Goal: Task Accomplishment & Management: Manage account settings

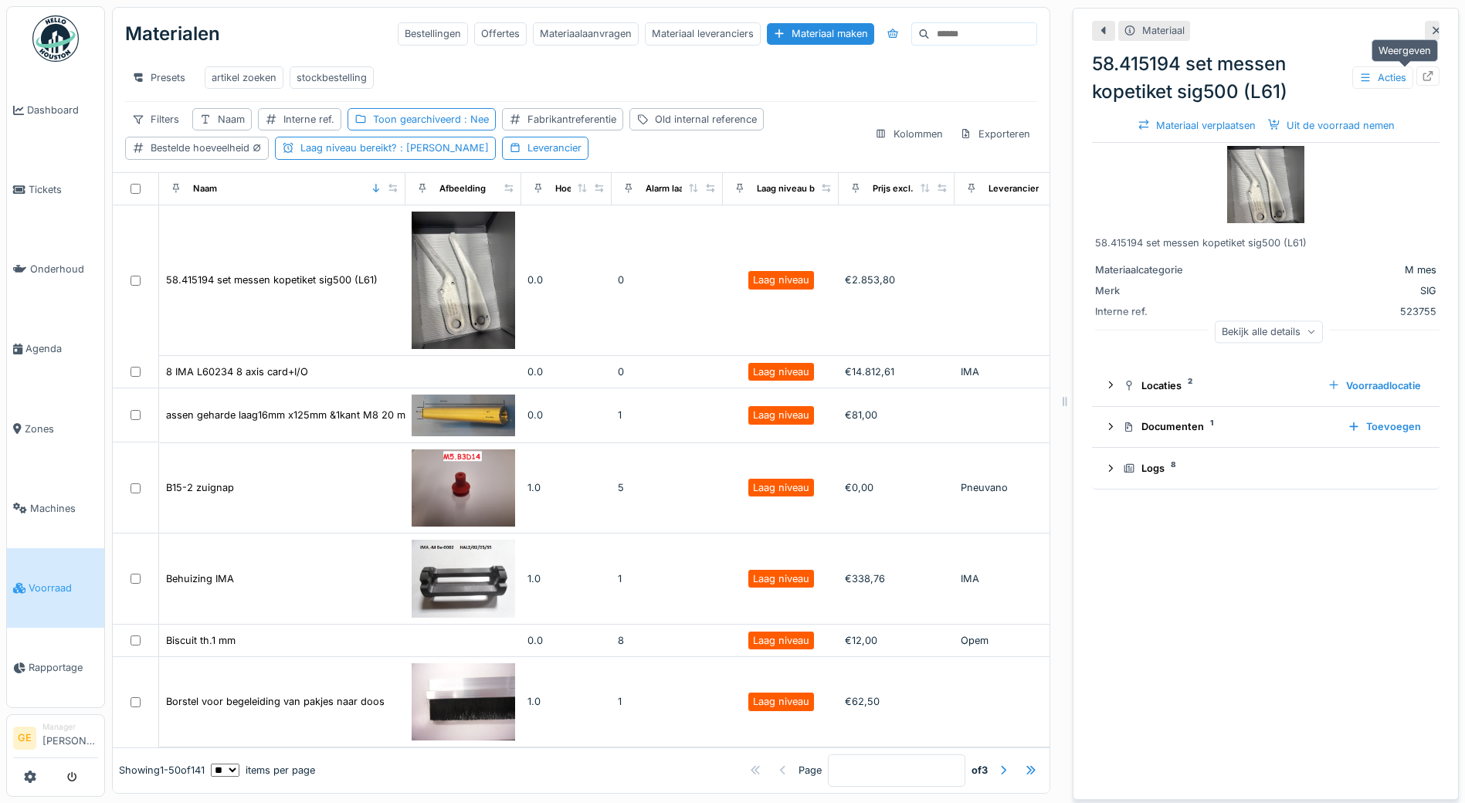
click at [1417, 76] on div at bounding box center [1428, 75] width 23 height 19
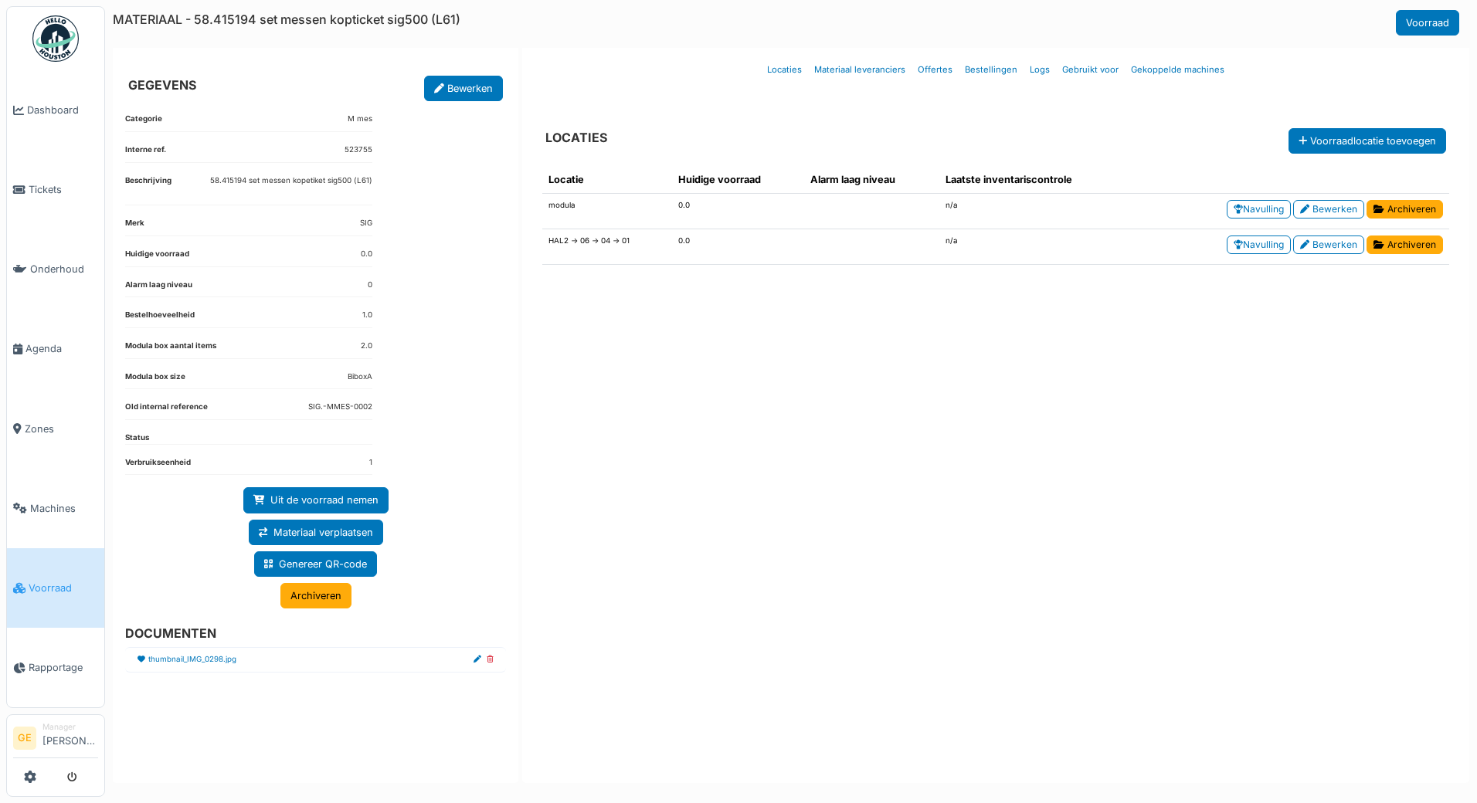
click at [662, 478] on div "Locatie Huidige voorraad Alarm laag niveau Laatste inventariscontrole modula 0.…" at bounding box center [996, 460] width 932 height 613
click at [230, 130] on dl "Categorie M mes" at bounding box center [248, 123] width 247 height 19
click at [148, 16] on h6 "MATERIAAL - 58.415194 set messen kopticket sig500 (L61)" at bounding box center [287, 19] width 348 height 15
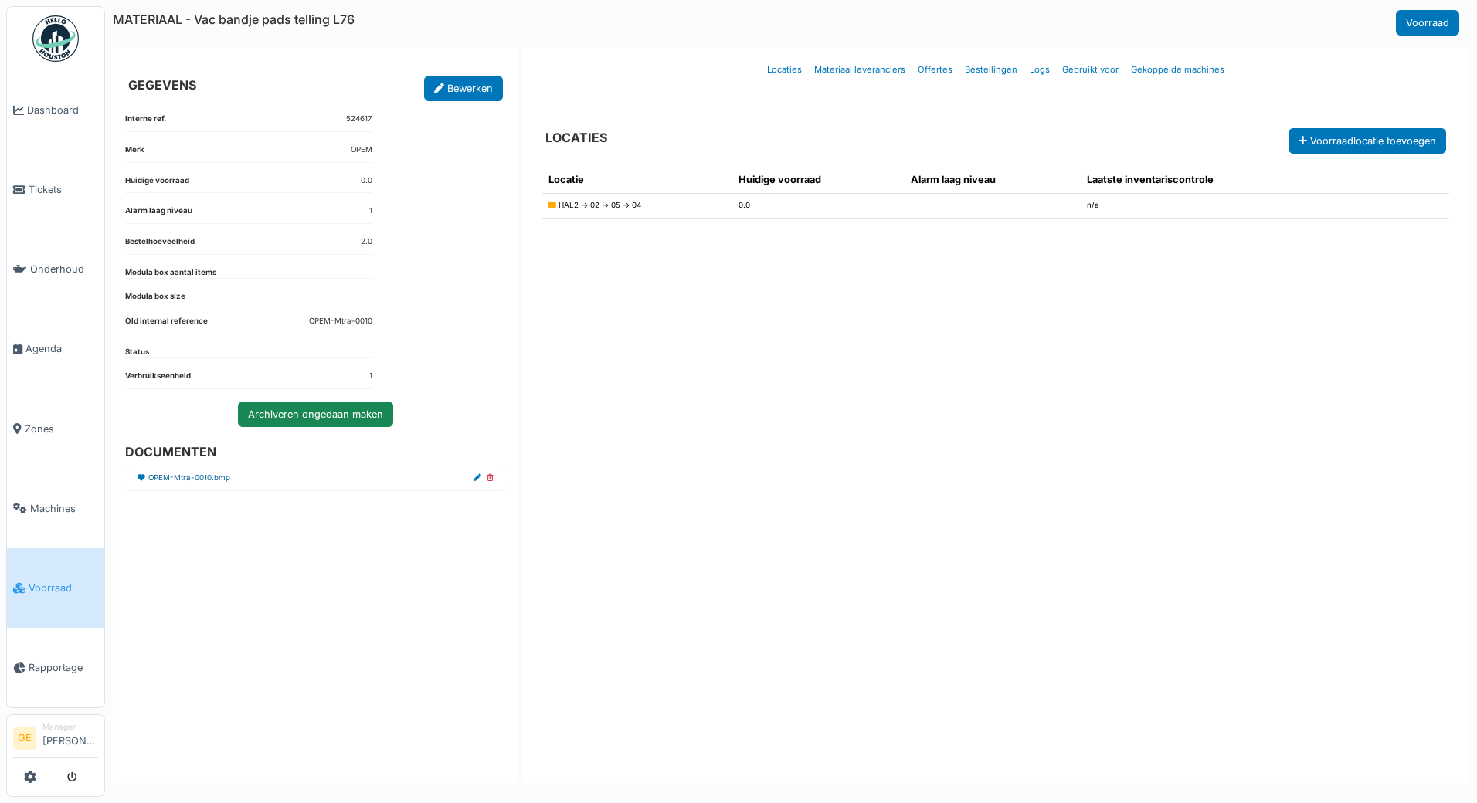
click at [196, 482] on link "OPEM-Mtra-0010.bmp" at bounding box center [189, 479] width 82 height 12
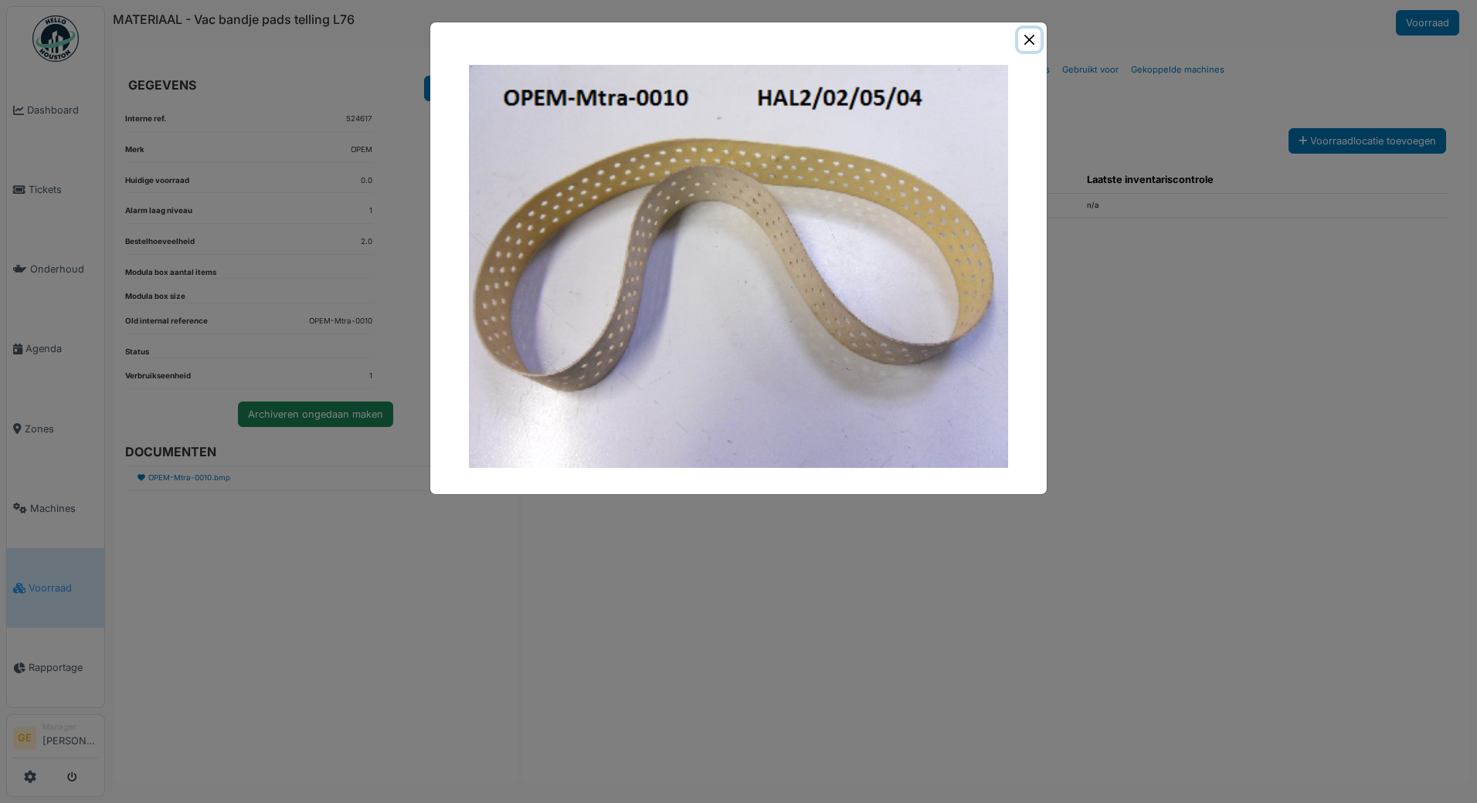
click at [1023, 41] on button "Close" at bounding box center [1029, 40] width 22 height 22
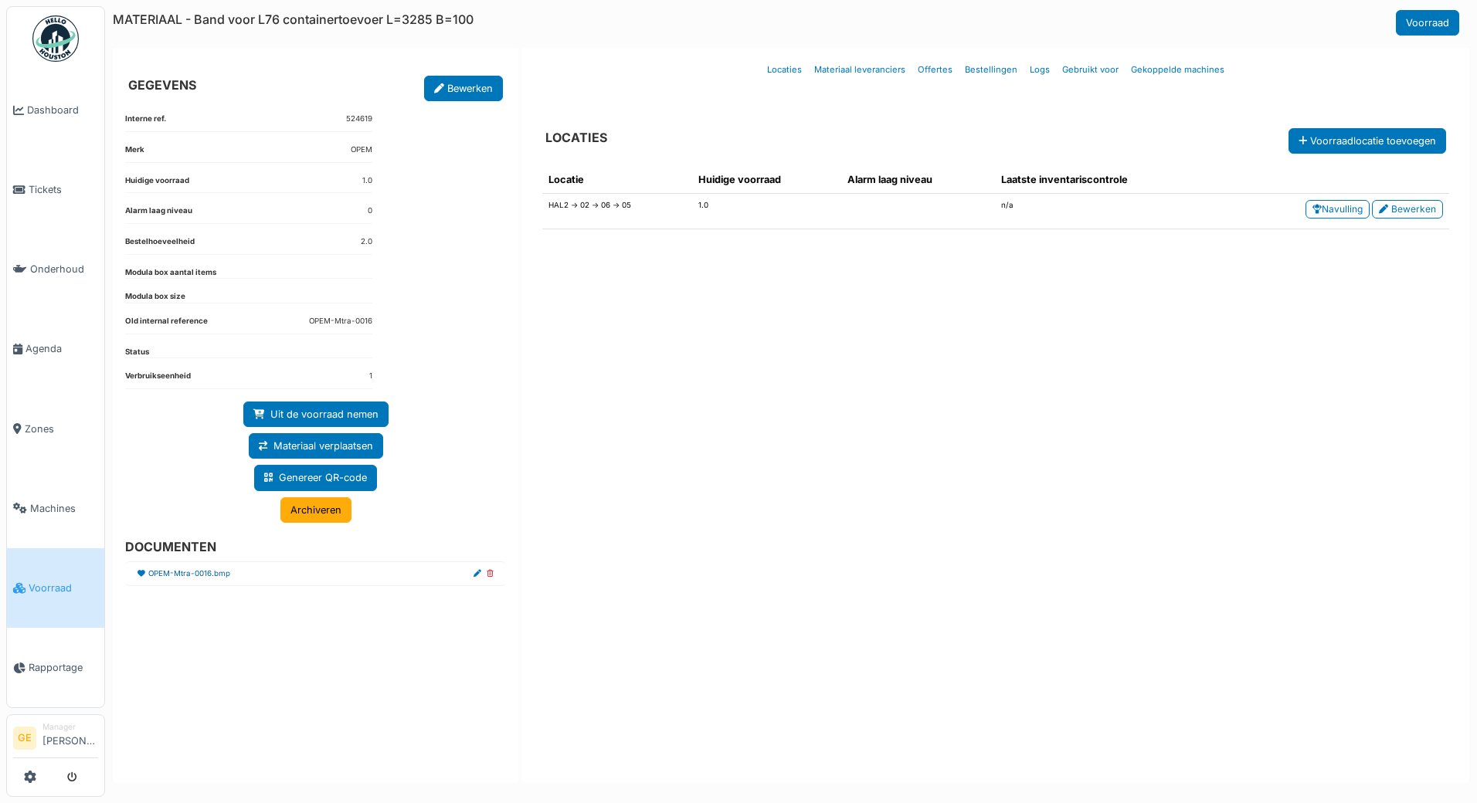
click at [206, 579] on link "OPEM-Mtra-0016.bmp" at bounding box center [189, 575] width 82 height 12
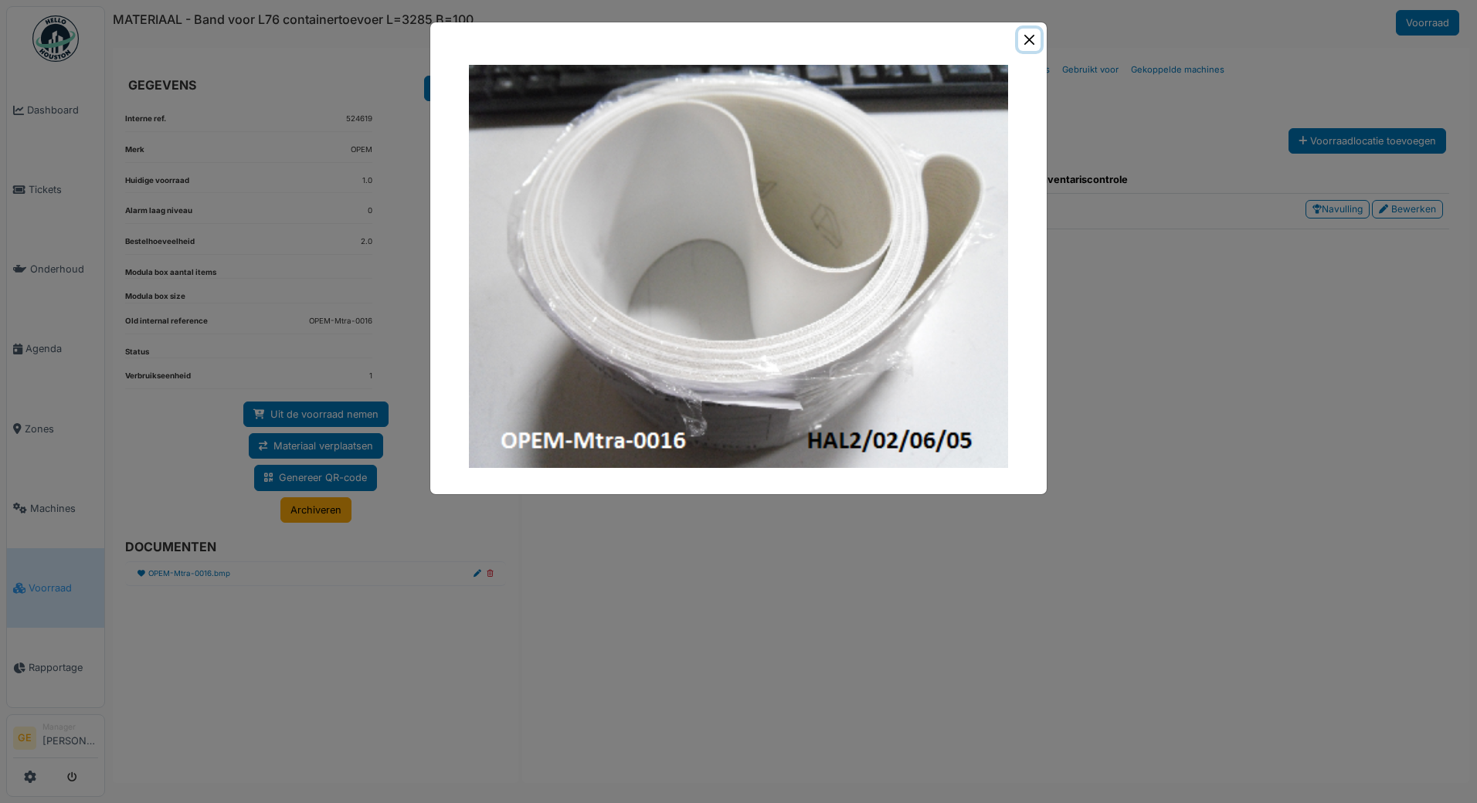
click at [1032, 36] on button "Close" at bounding box center [1029, 40] width 22 height 22
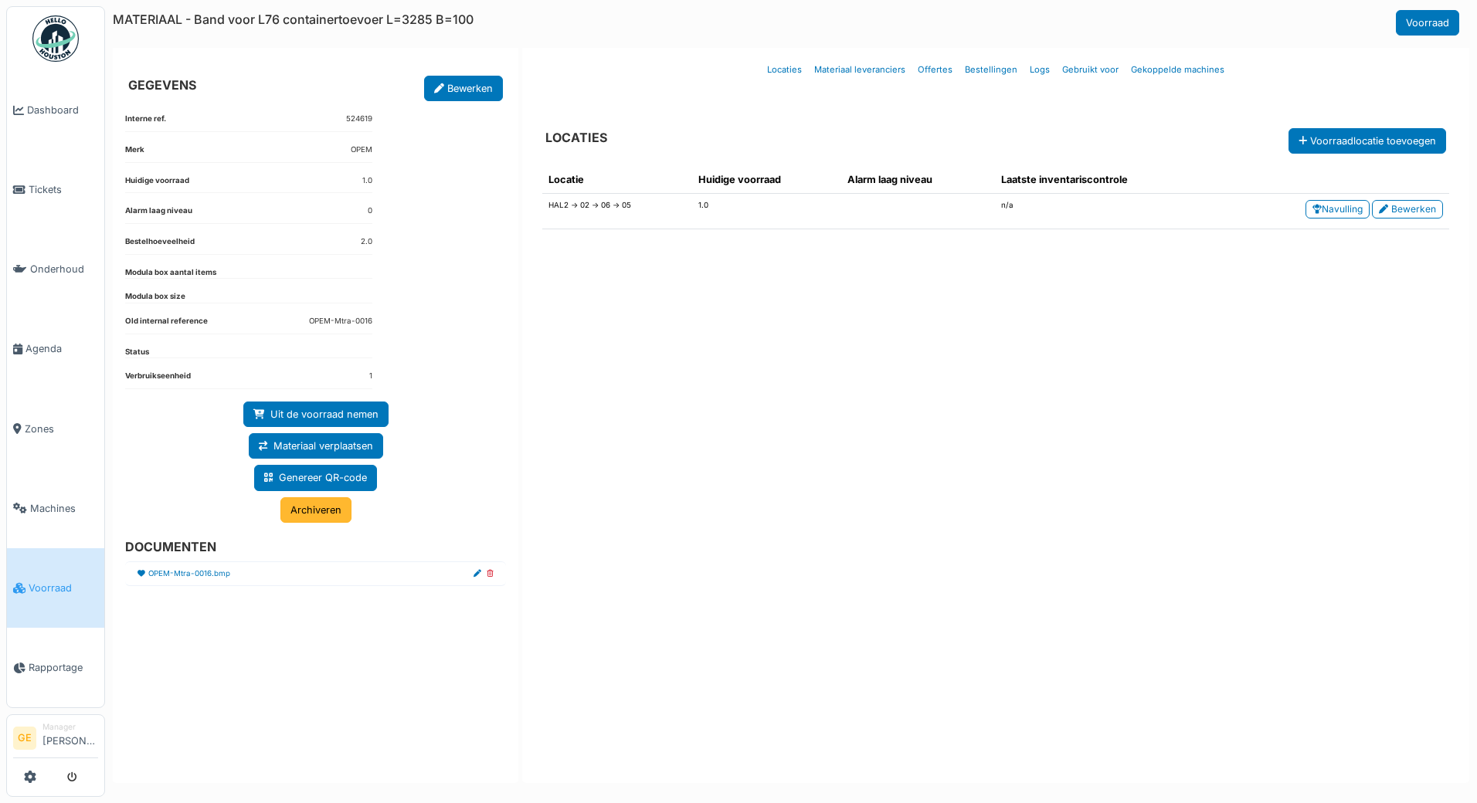
click at [319, 515] on link "Archiveren" at bounding box center [315, 509] width 71 height 25
